Goal: Information Seeking & Learning: Check status

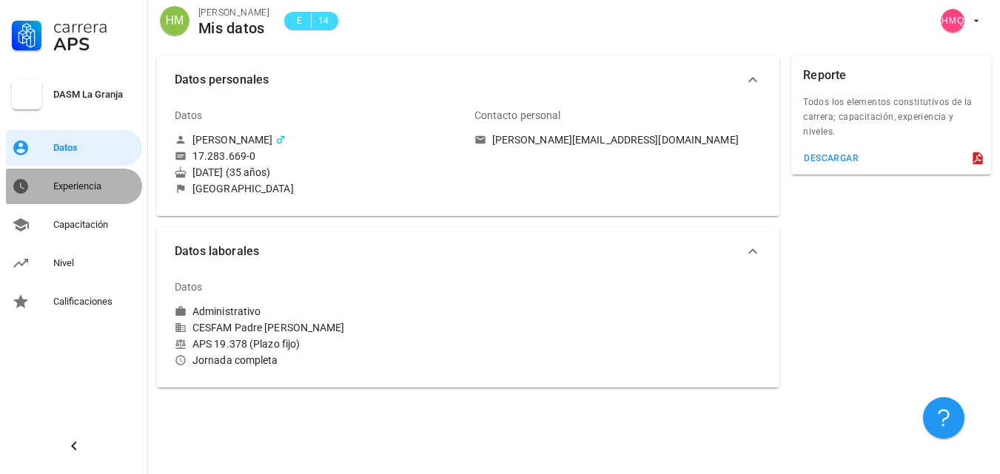
click at [84, 192] on div "Experiencia" at bounding box center [94, 187] width 83 height 24
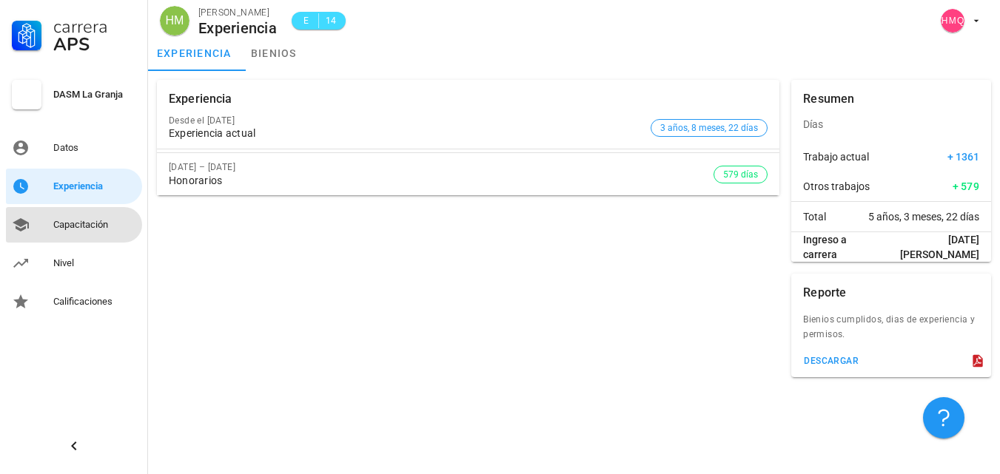
click at [84, 212] on link "Capacitación" at bounding box center [74, 225] width 136 height 36
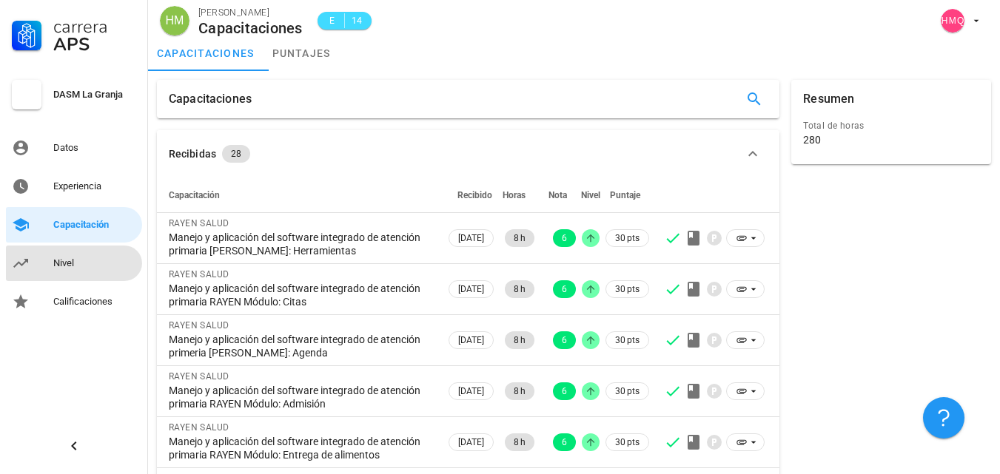
click at [71, 259] on div "Nivel" at bounding box center [94, 264] width 83 height 12
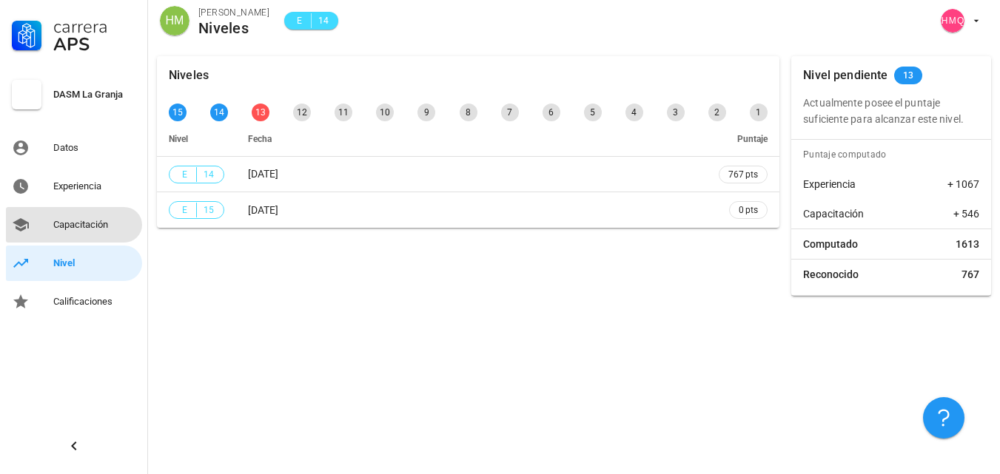
click at [77, 223] on div "Capacitación" at bounding box center [94, 225] width 83 height 12
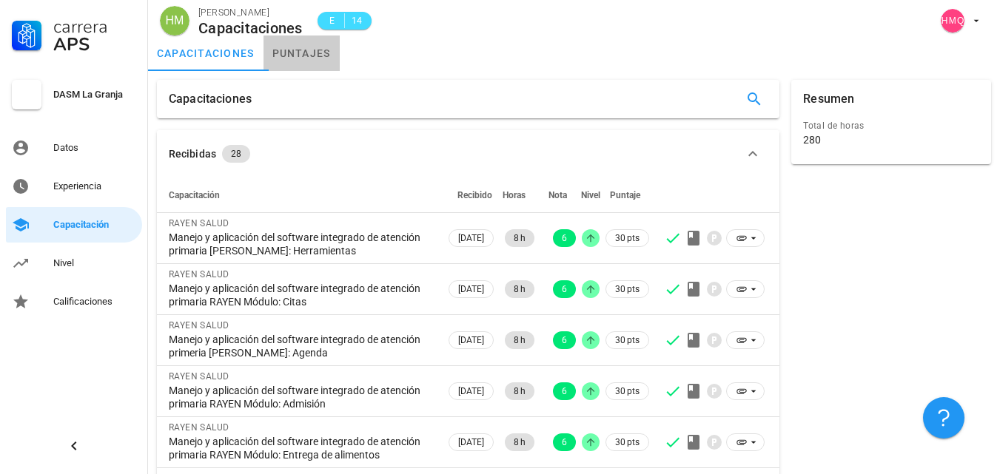
click at [306, 57] on link "puntajes" at bounding box center [301, 54] width 76 height 36
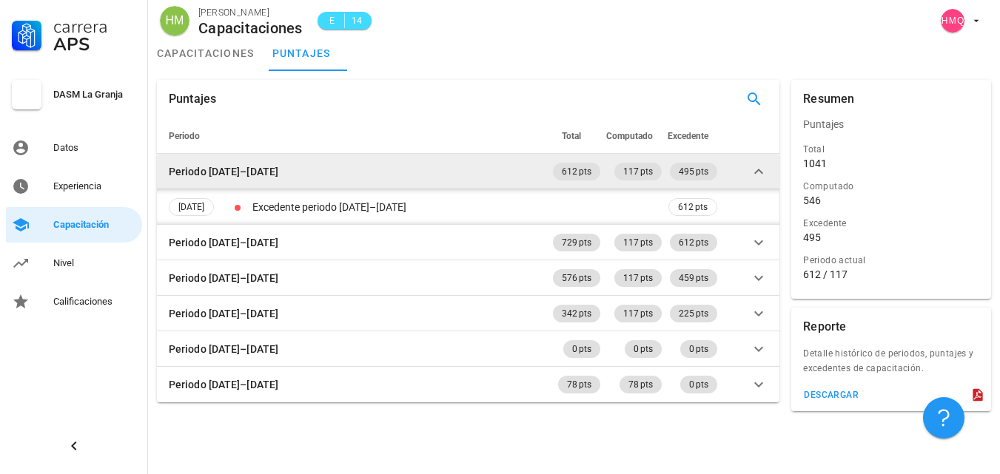
click at [307, 176] on td "Periodo [DATE]–[DATE]" at bounding box center [353, 172] width 393 height 36
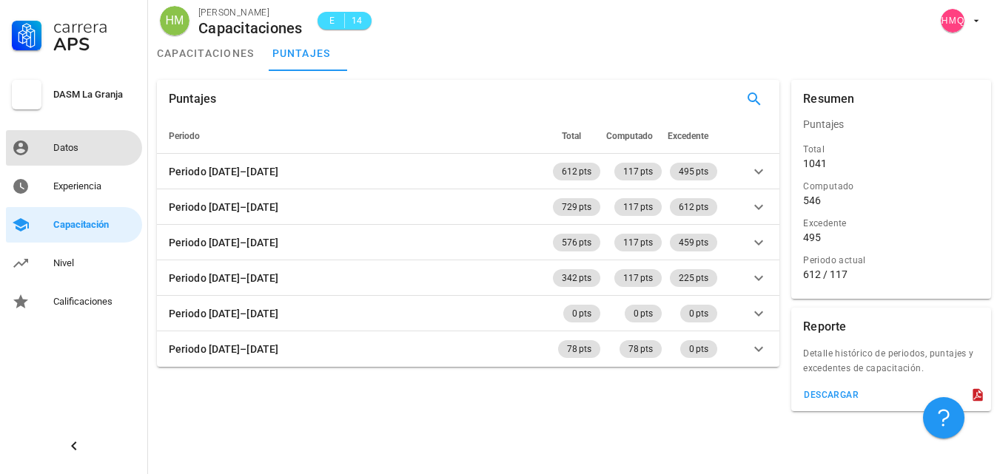
click at [92, 139] on div "Datos" at bounding box center [94, 148] width 83 height 24
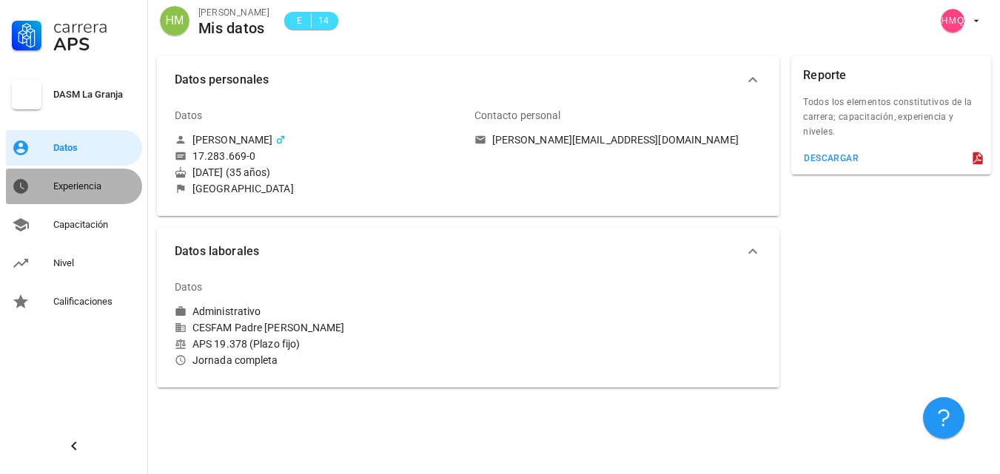
click at [67, 178] on div "Experiencia" at bounding box center [94, 187] width 83 height 24
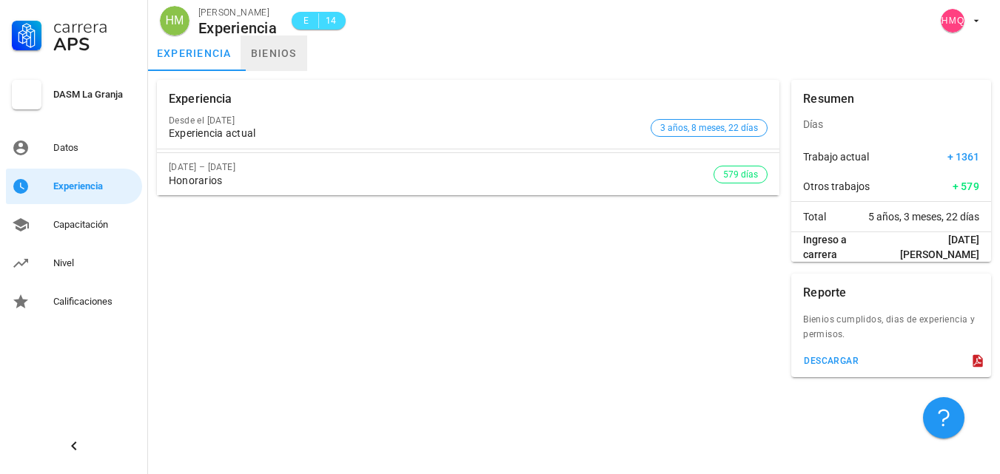
click at [269, 56] on link "bienios" at bounding box center [274, 54] width 67 height 36
